Goal: Task Accomplishment & Management: Manage account settings

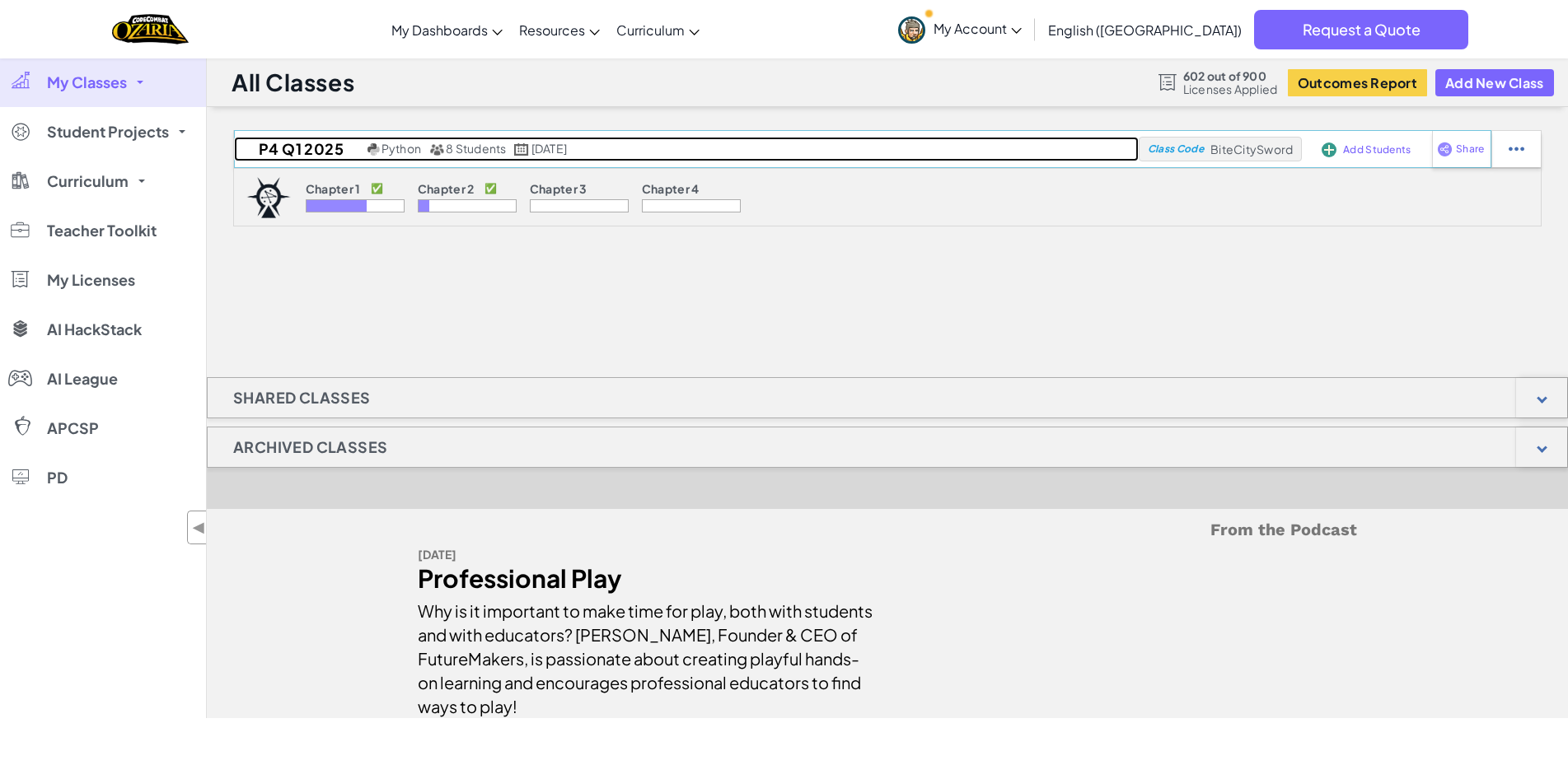
click at [304, 145] on h2 "P4 Q1 2025" at bounding box center [299, 149] width 129 height 25
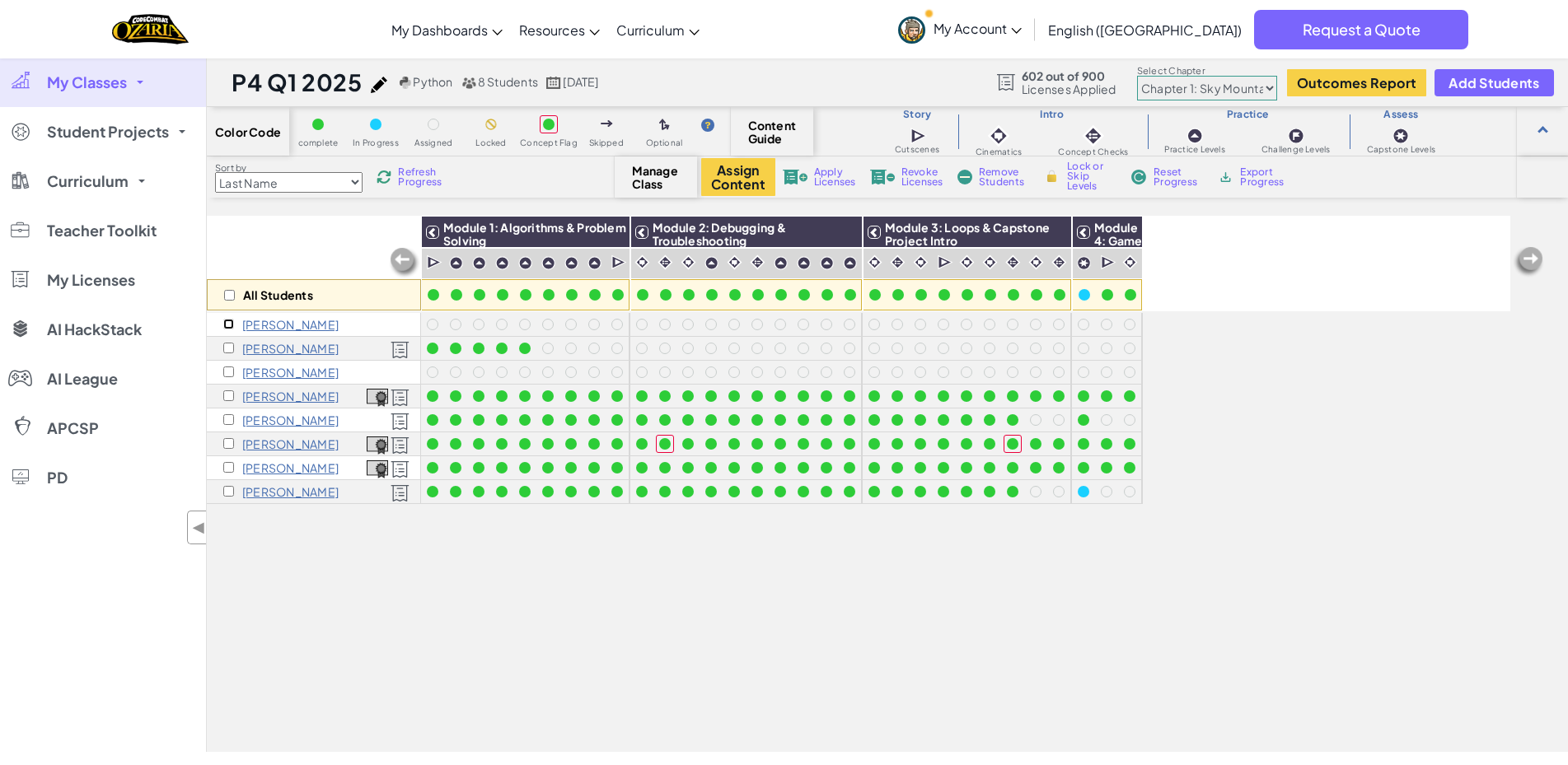
click at [227, 323] on input "checkbox" at bounding box center [229, 324] width 11 height 11
checkbox input "true"
drag, startPoint x: 227, startPoint y: 372, endPoint x: 365, endPoint y: 392, distance: 139.4
click at [228, 373] on input "checkbox" at bounding box center [229, 372] width 11 height 11
checkbox input "true"
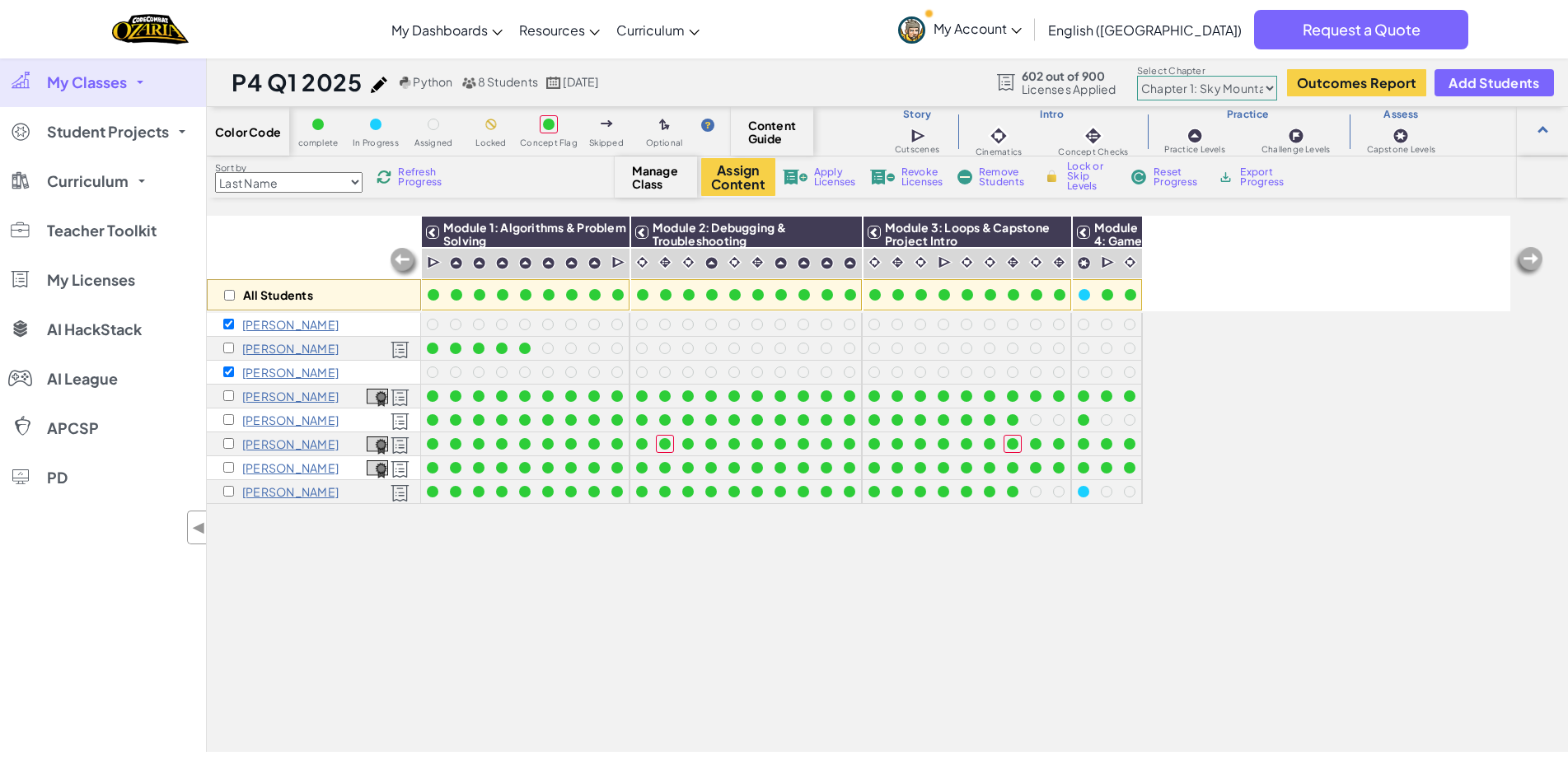
click at [815, 174] on span "Apply Licenses" at bounding box center [835, 177] width 42 height 20
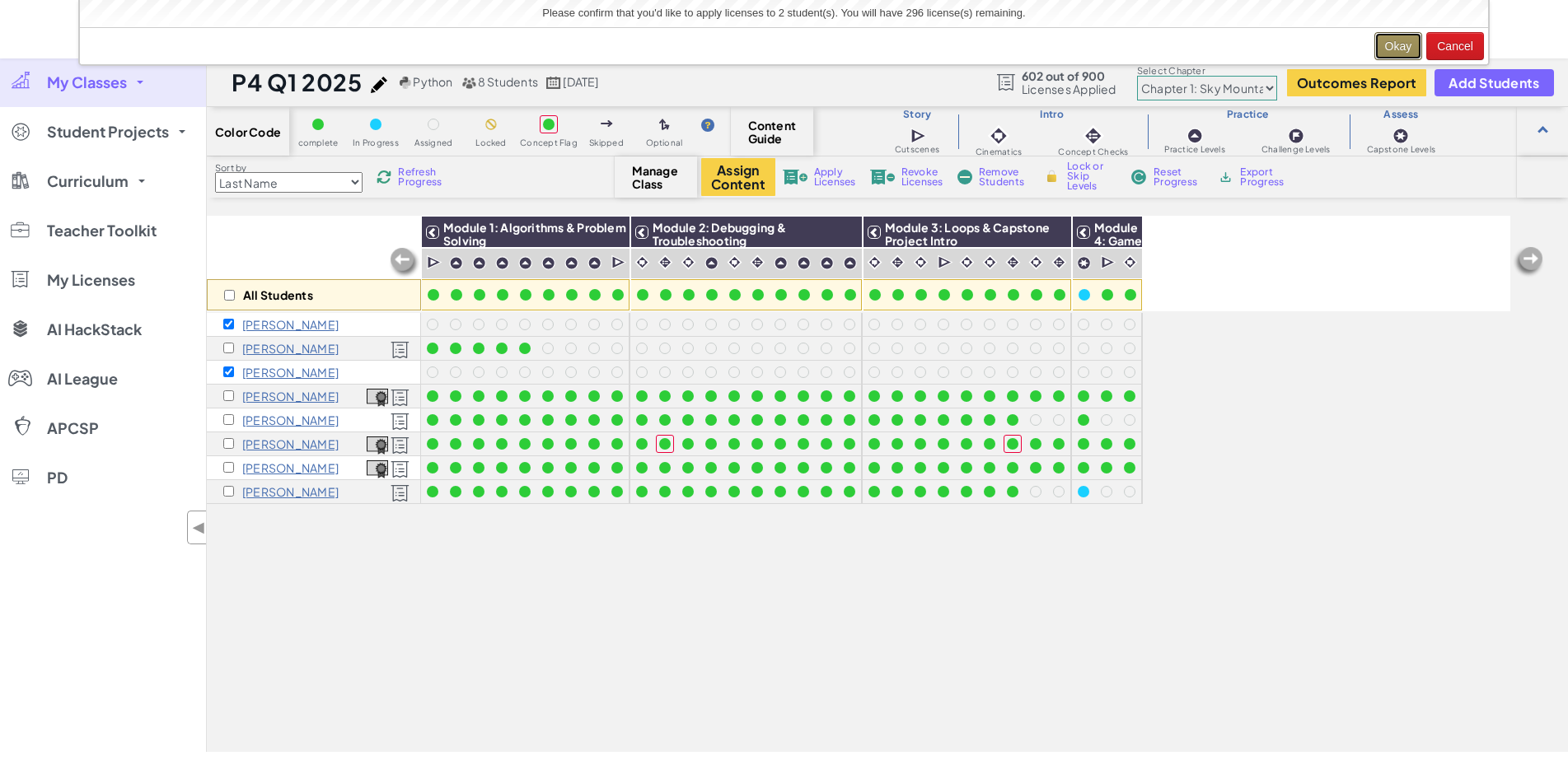
click at [1403, 48] on button "Okay" at bounding box center [1398, 45] width 48 height 28
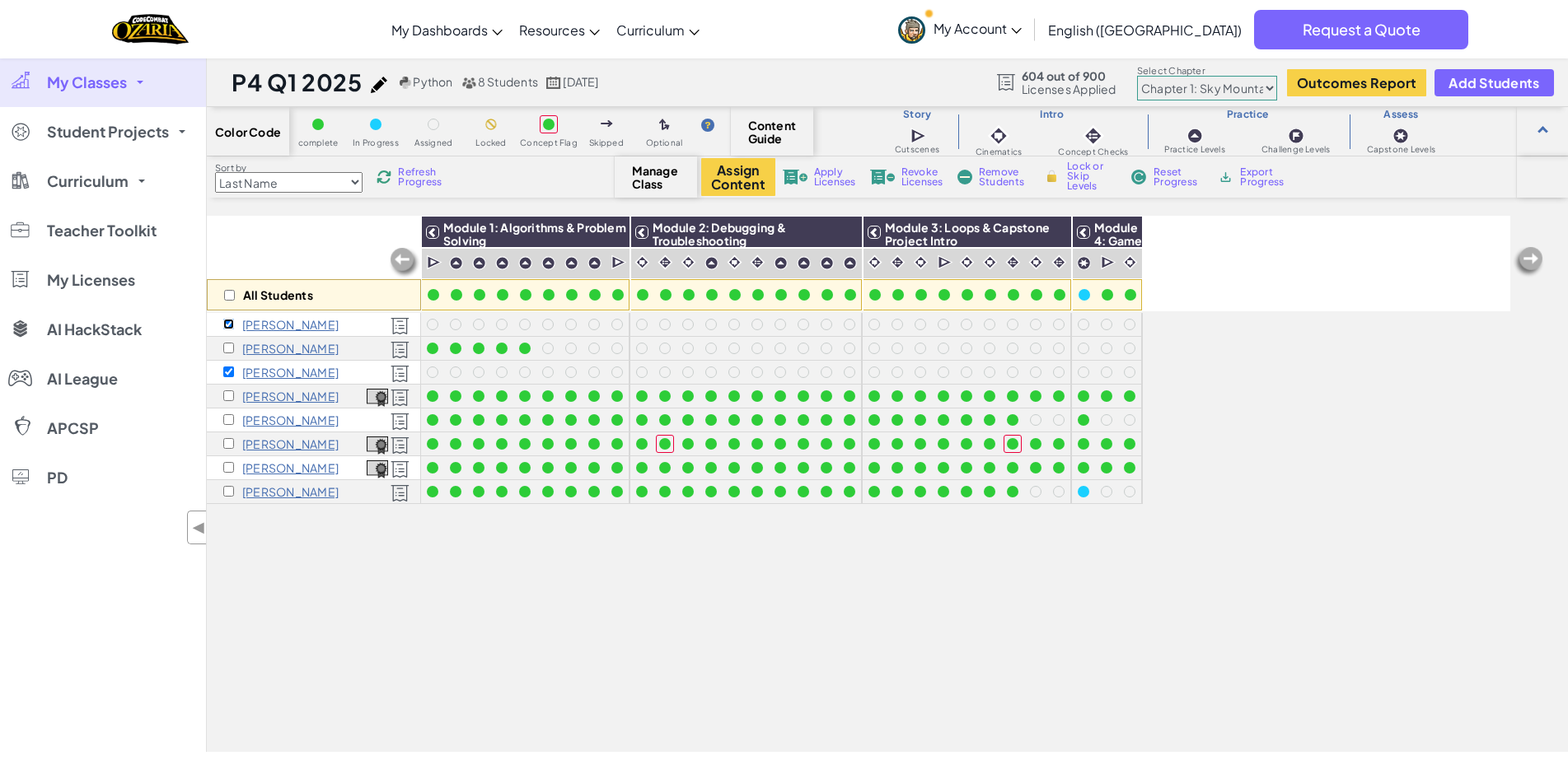
click at [231, 323] on input "checkbox" at bounding box center [229, 324] width 11 height 11
checkbox input "false"
click at [229, 372] on input "checkbox" at bounding box center [229, 372] width 11 height 11
checkbox input "false"
click at [227, 421] on input "checkbox" at bounding box center [229, 420] width 11 height 11
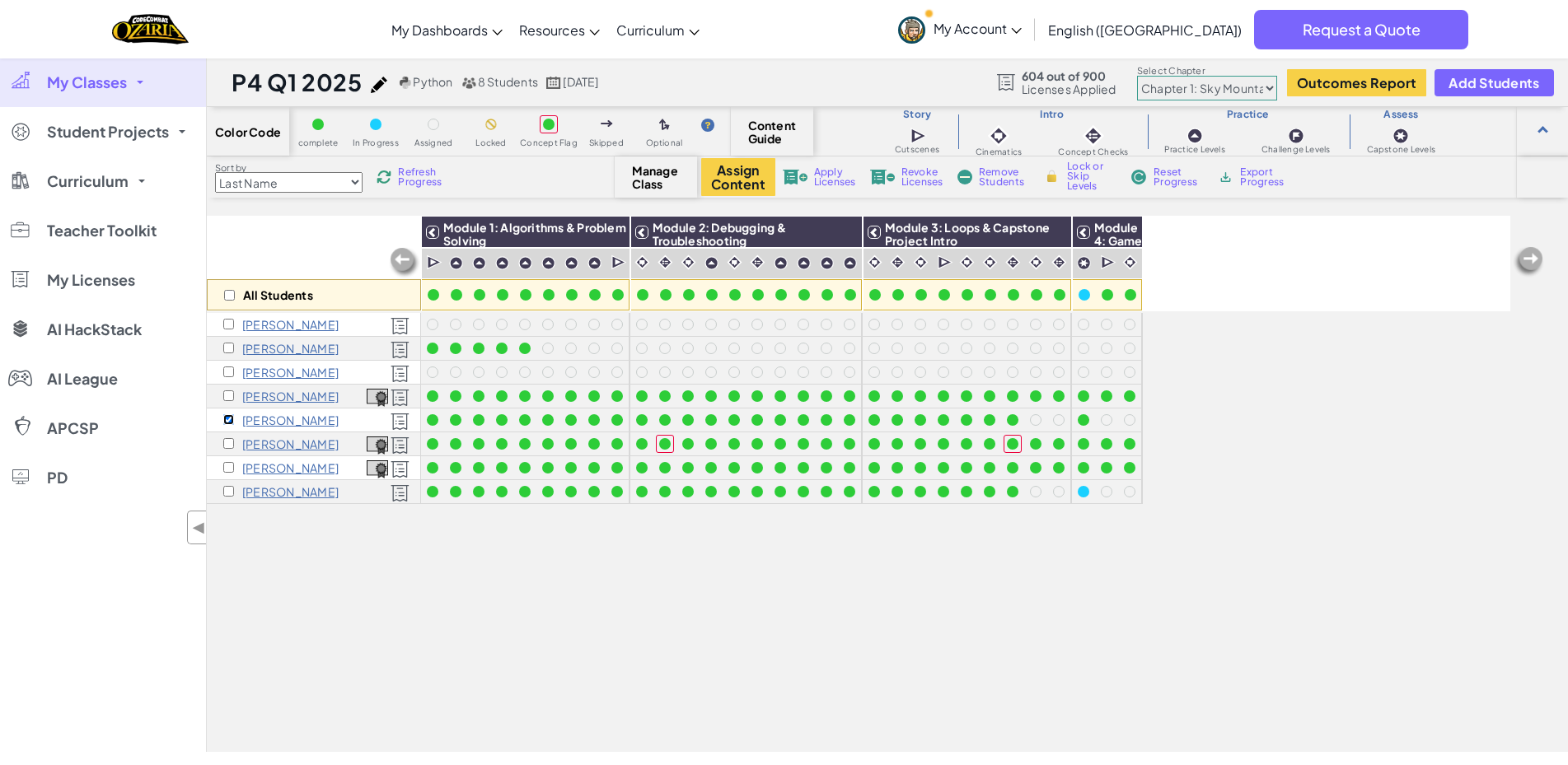
click at [227, 421] on input "checkbox" at bounding box center [229, 420] width 11 height 11
checkbox input "false"
click at [569, 717] on div "All Students Module 1: Algorithms & Problem Solving Module 2: Debugging & Troub…" at bounding box center [859, 392] width 1303 height 683
click at [230, 421] on input "checkbox" at bounding box center [229, 420] width 11 height 11
checkbox input "true"
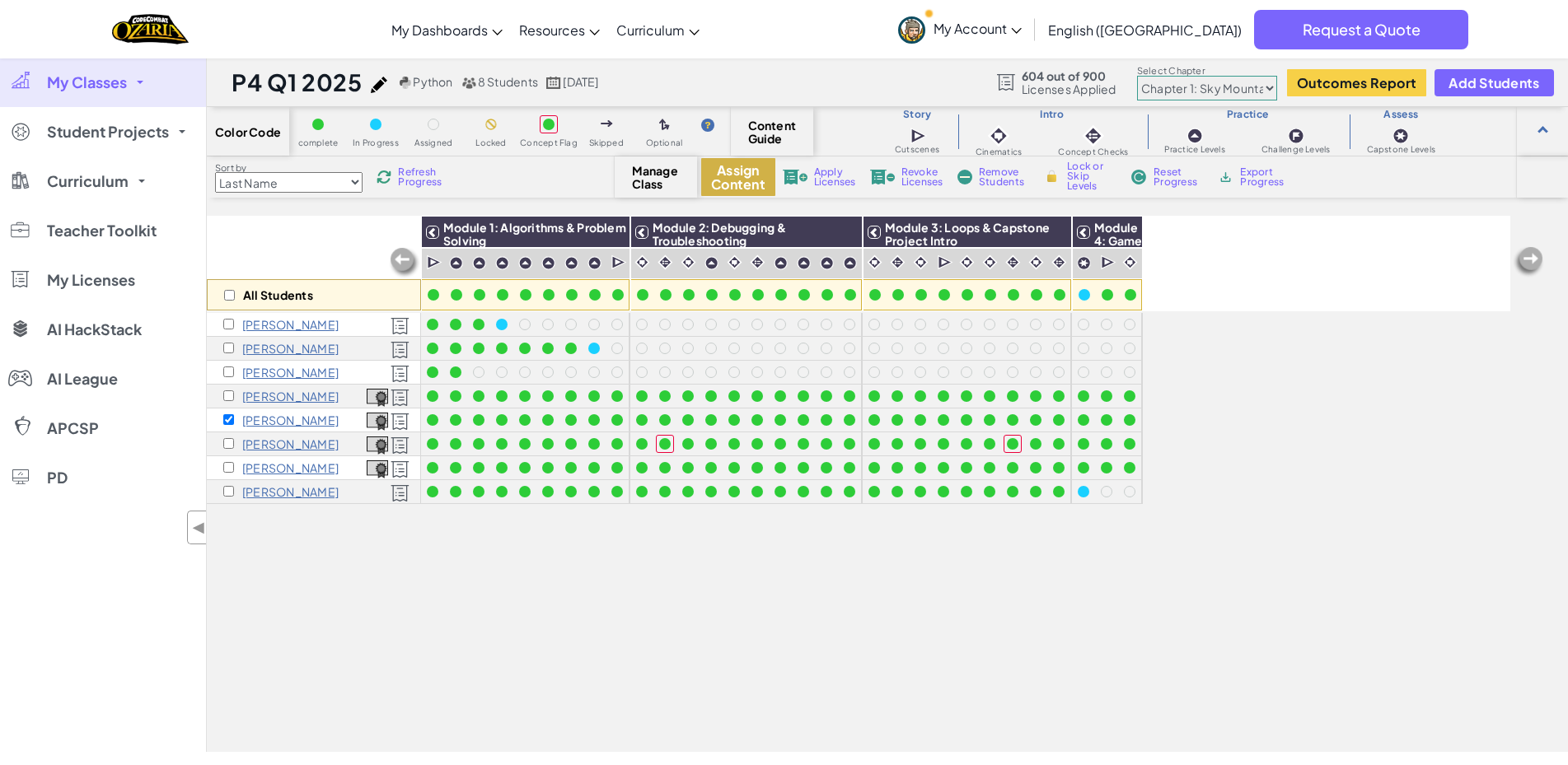
click at [724, 175] on button "Assign Content" at bounding box center [739, 177] width 75 height 38
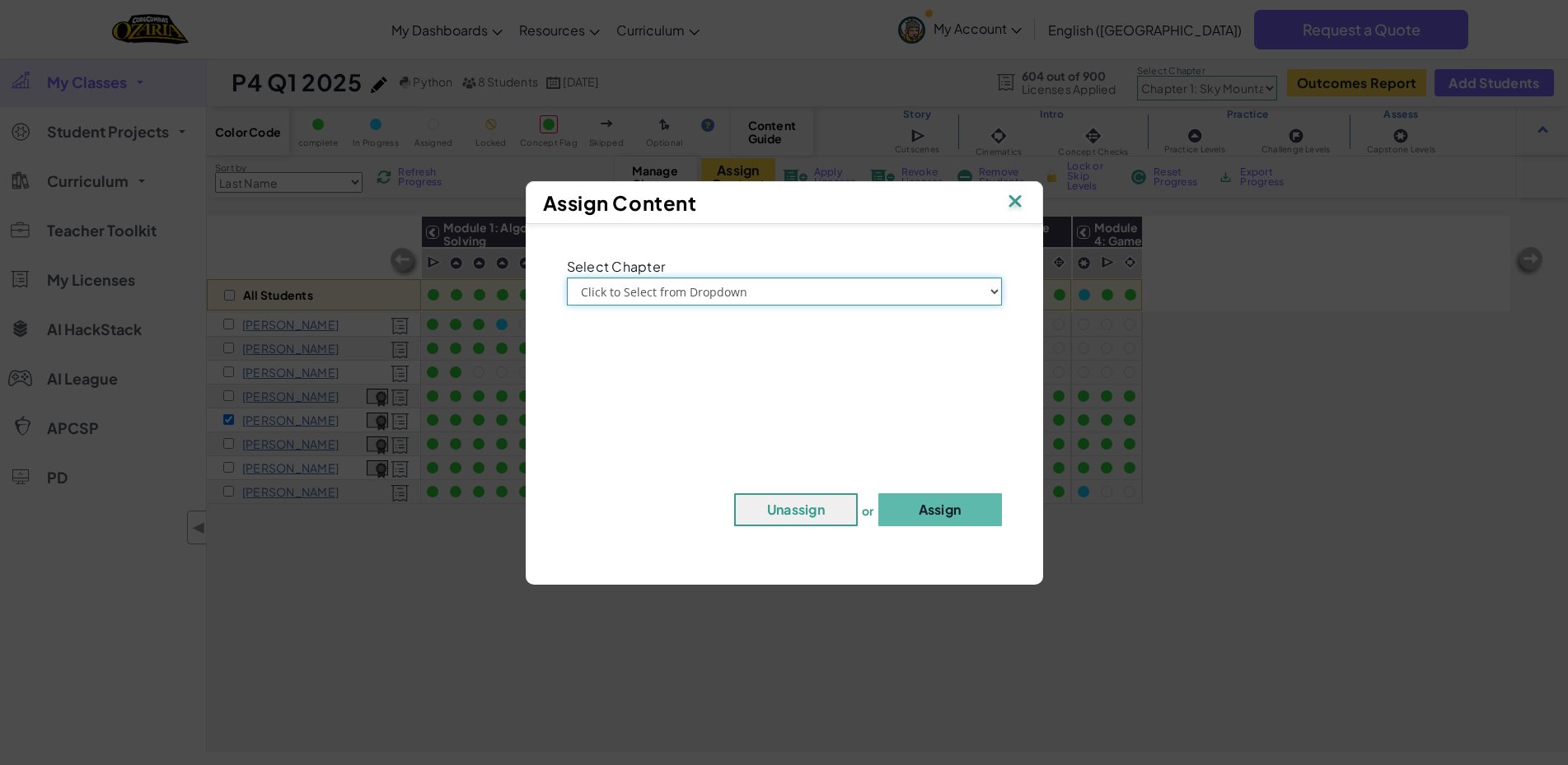
click at [753, 287] on select "Click to Select from Dropdown Chapter 1: Sky Mountain Chapter 2: The Moon Dance…" at bounding box center [784, 292] width 435 height 28
select select "Chapter 2: The Moon Dancers"
click at [567, 278] on select "Click to Select from Dropdown Chapter 1: Sky Mountain Chapter 2: The Moon Dance…" at bounding box center [784, 292] width 435 height 28
click at [914, 512] on button "Assign" at bounding box center [941, 510] width 124 height 33
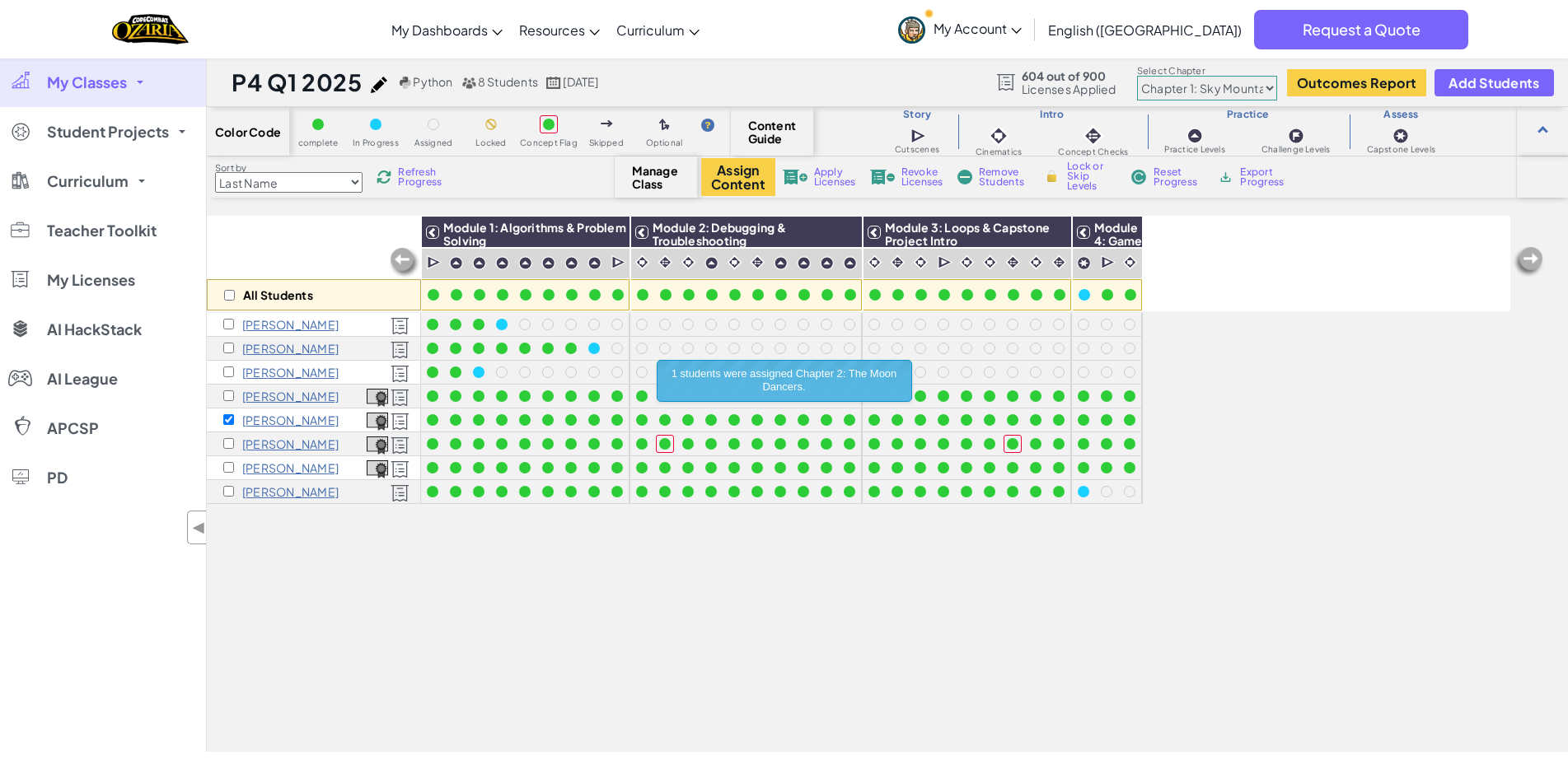
click at [509, 601] on div "All Students Module 1: Algorithms & Problem Solving Module 2: Debugging & Troub…" at bounding box center [859, 392] width 1303 height 683
click at [228, 418] on input "checkbox" at bounding box center [229, 420] width 11 height 11
checkbox input "false"
drag, startPoint x: 1383, startPoint y: 492, endPoint x: 1460, endPoint y: 320, distance: 188.4
click at [1391, 476] on div "All Students Module 1: Algorithms & Problem Solving Module 2: Debugging & Troub…" at bounding box center [859, 392] width 1303 height 683
